Goal: Information Seeking & Learning: Find specific fact

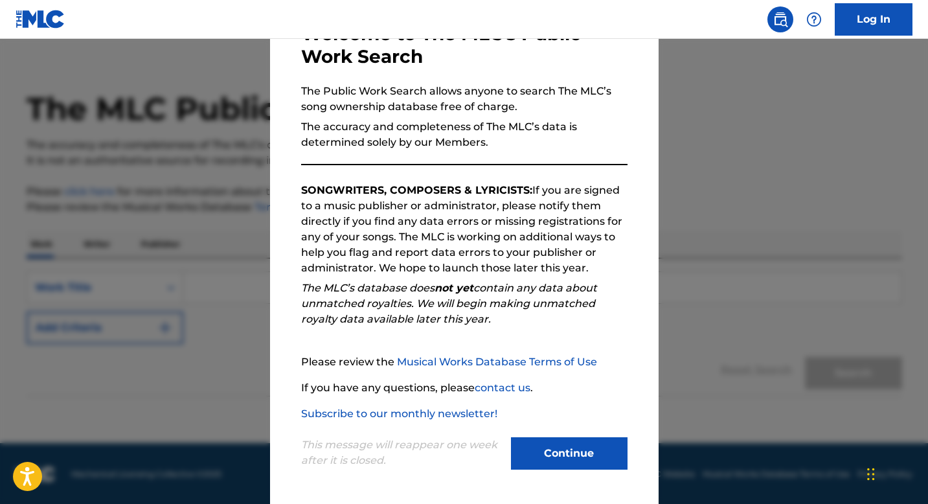
scroll to position [18, 0]
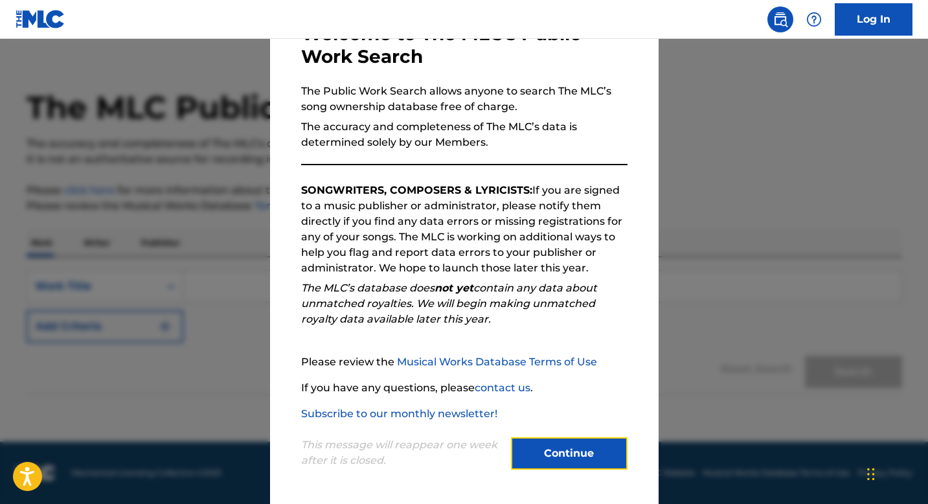
click at [535, 439] on button "Continue" at bounding box center [569, 453] width 117 height 32
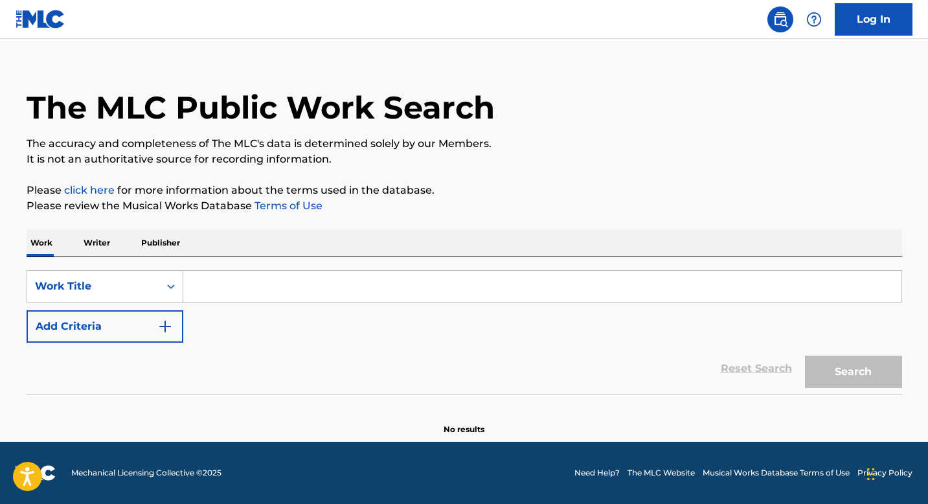
click at [279, 295] on input "Search Form" at bounding box center [542, 286] width 718 height 31
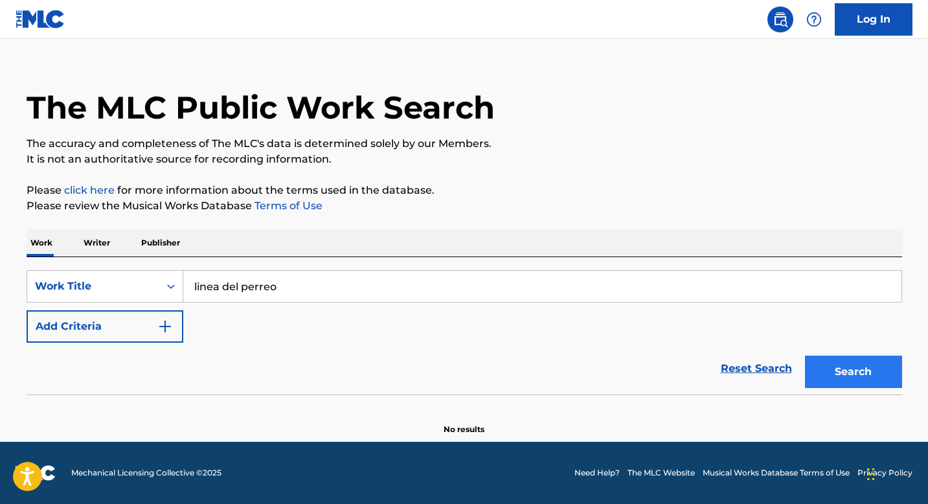
type input "linea del perreo"
click at [867, 374] on button "Search" at bounding box center [853, 372] width 97 height 32
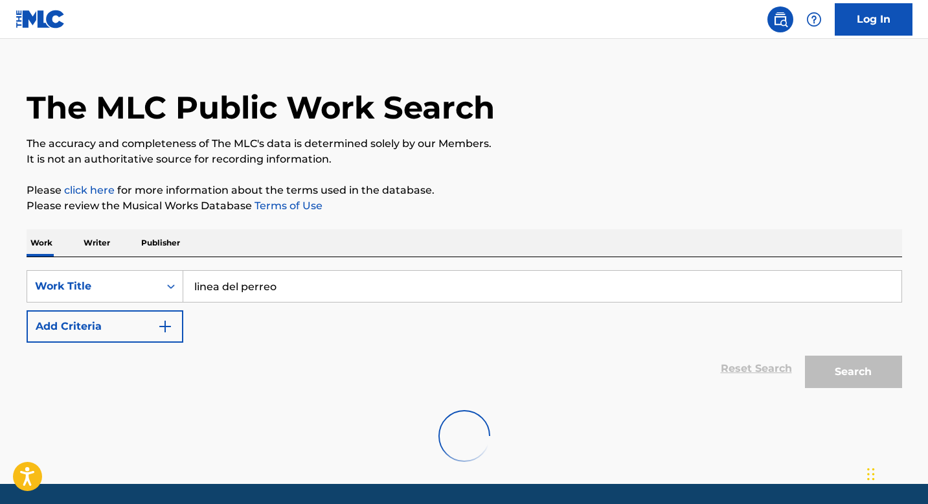
click at [499, 222] on div "The MLC Public Work Search The accuracy and completeness of The MLC's data is d…" at bounding box center [464, 265] width 907 height 424
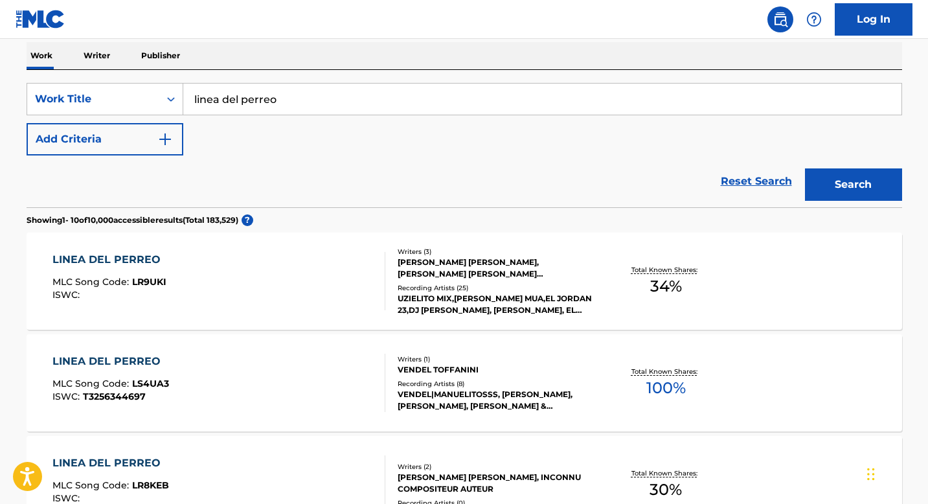
scroll to position [251, 0]
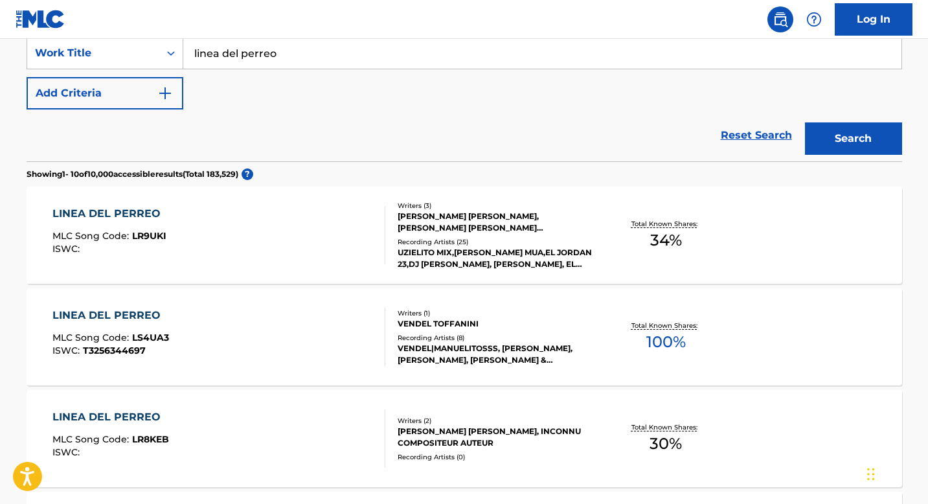
click at [496, 222] on div "[PERSON_NAME] [PERSON_NAME], [PERSON_NAME] [PERSON_NAME] [PERSON_NAME]" at bounding box center [496, 221] width 196 height 23
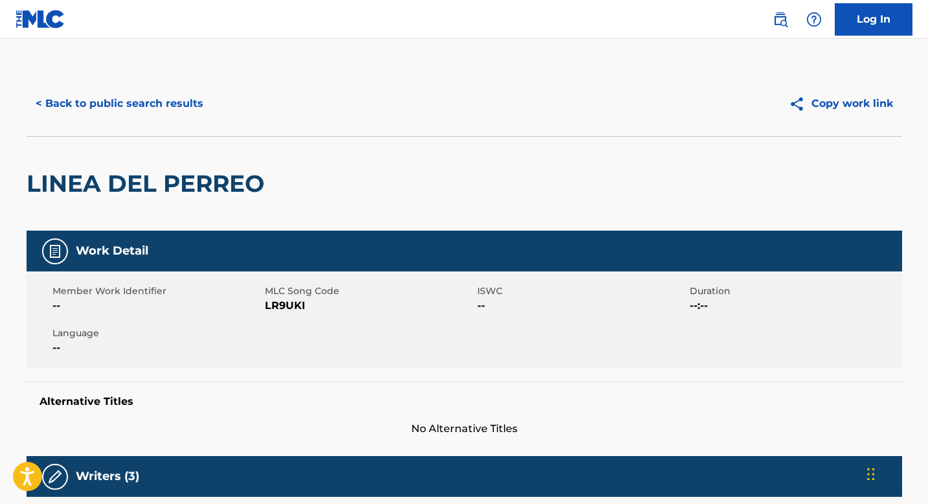
click at [501, 207] on div "LINEA DEL PERREO" at bounding box center [465, 183] width 876 height 95
click at [129, 111] on button "< Back to public search results" at bounding box center [120, 103] width 186 height 32
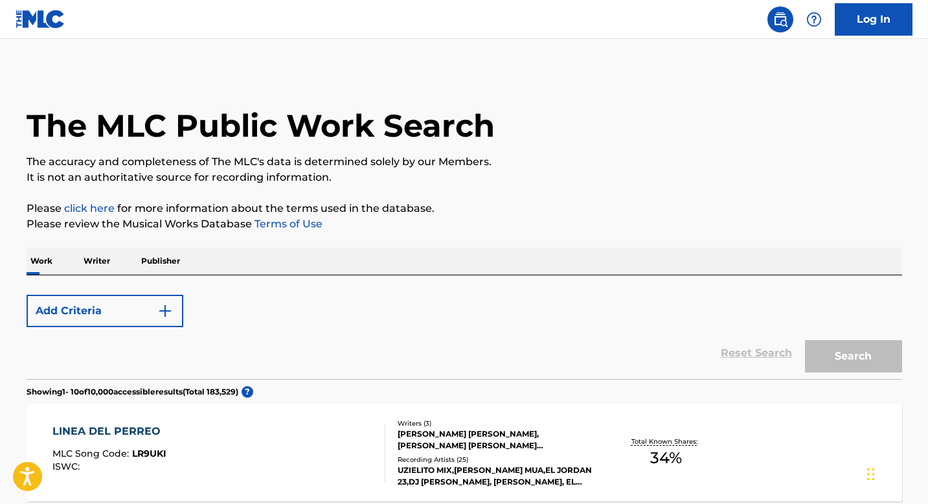
scroll to position [251, 0]
